Goal: Transaction & Acquisition: Book appointment/travel/reservation

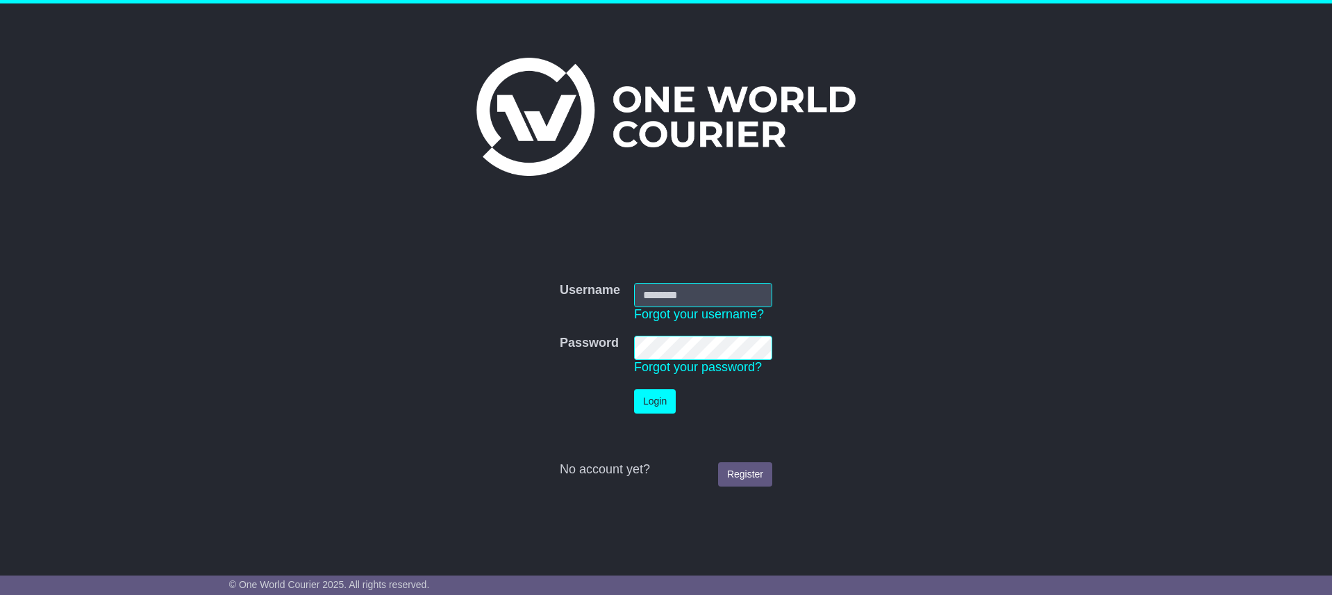
type input "**********"
drag, startPoint x: 654, startPoint y: 400, endPoint x: 660, endPoint y: 388, distance: 13.1
click at [656, 397] on button "Login" at bounding box center [655, 401] width 42 height 24
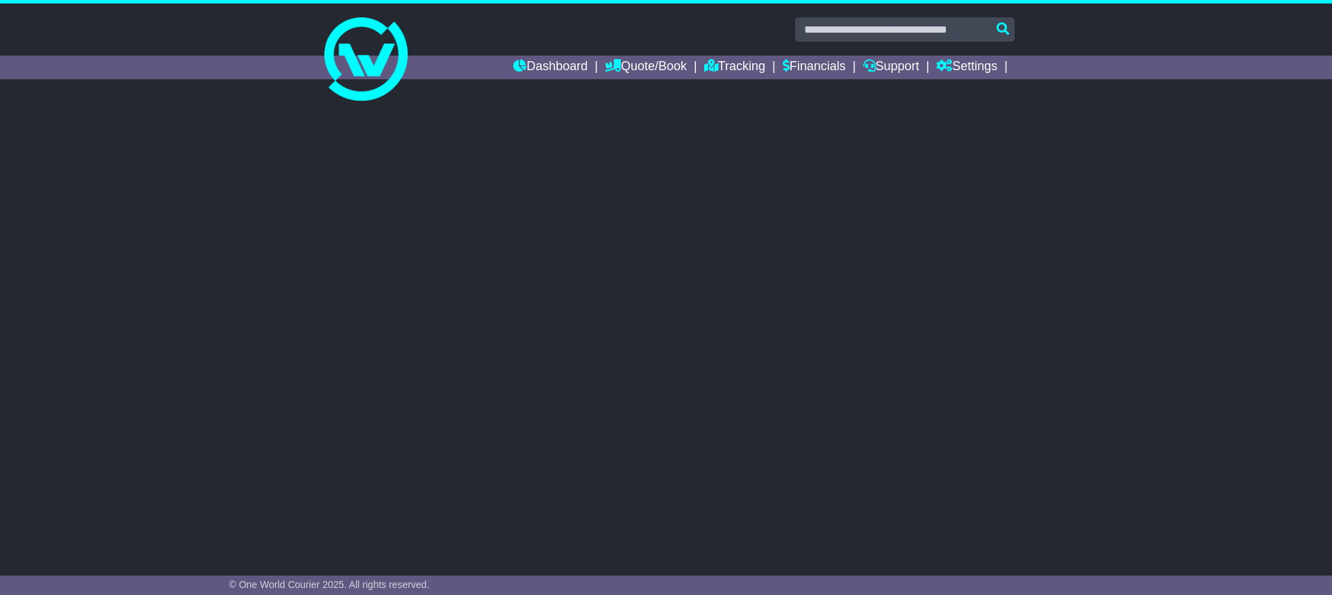
select select "**"
